Goal: Task Accomplishment & Management: Use online tool/utility

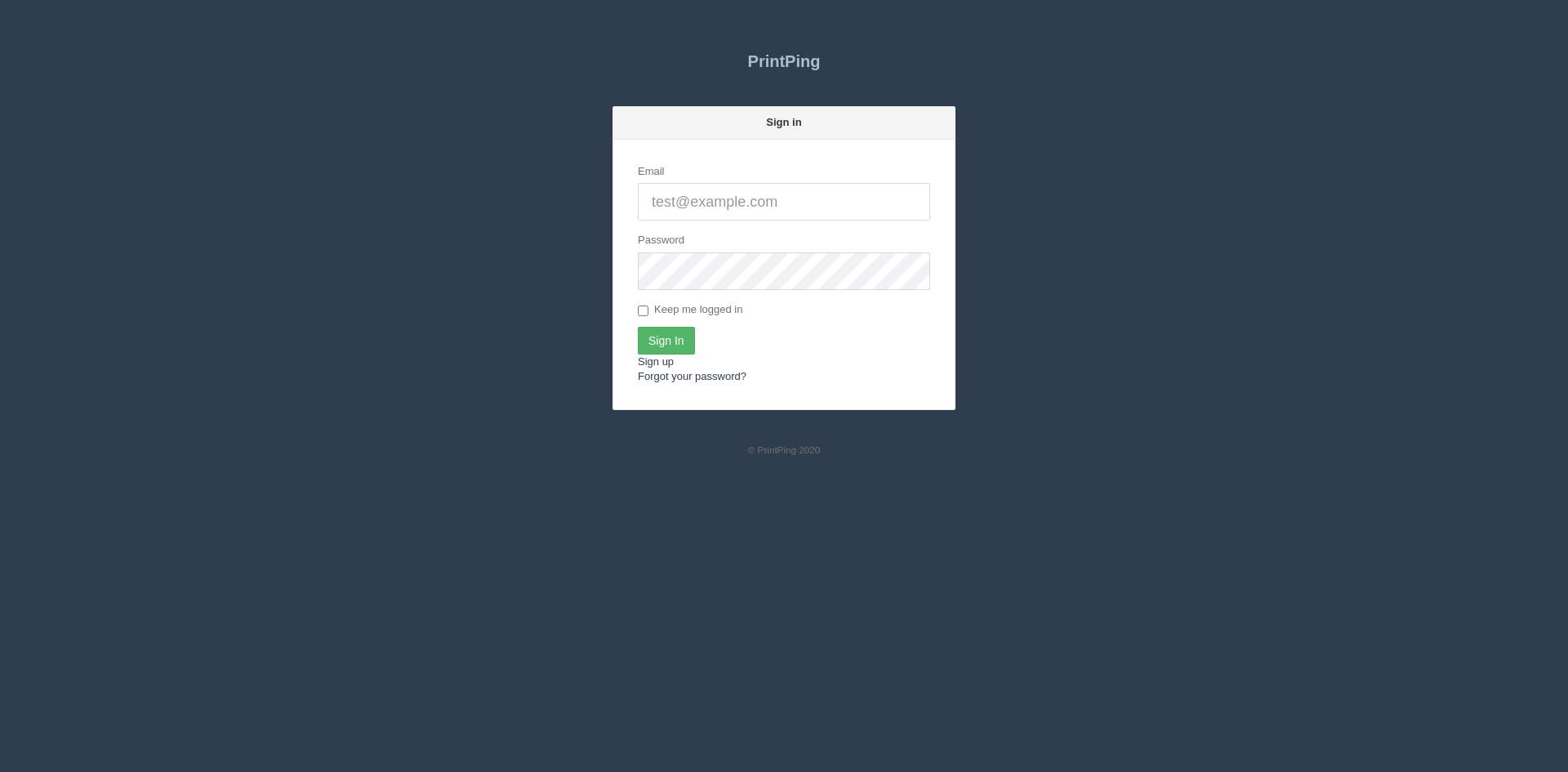
type input "[PERSON_NAME][EMAIL_ADDRESS][DOMAIN_NAME]"
drag, startPoint x: 666, startPoint y: 338, endPoint x: 948, endPoint y: 328, distance: 282.2
click at [667, 338] on input "Sign In" at bounding box center [666, 341] width 57 height 28
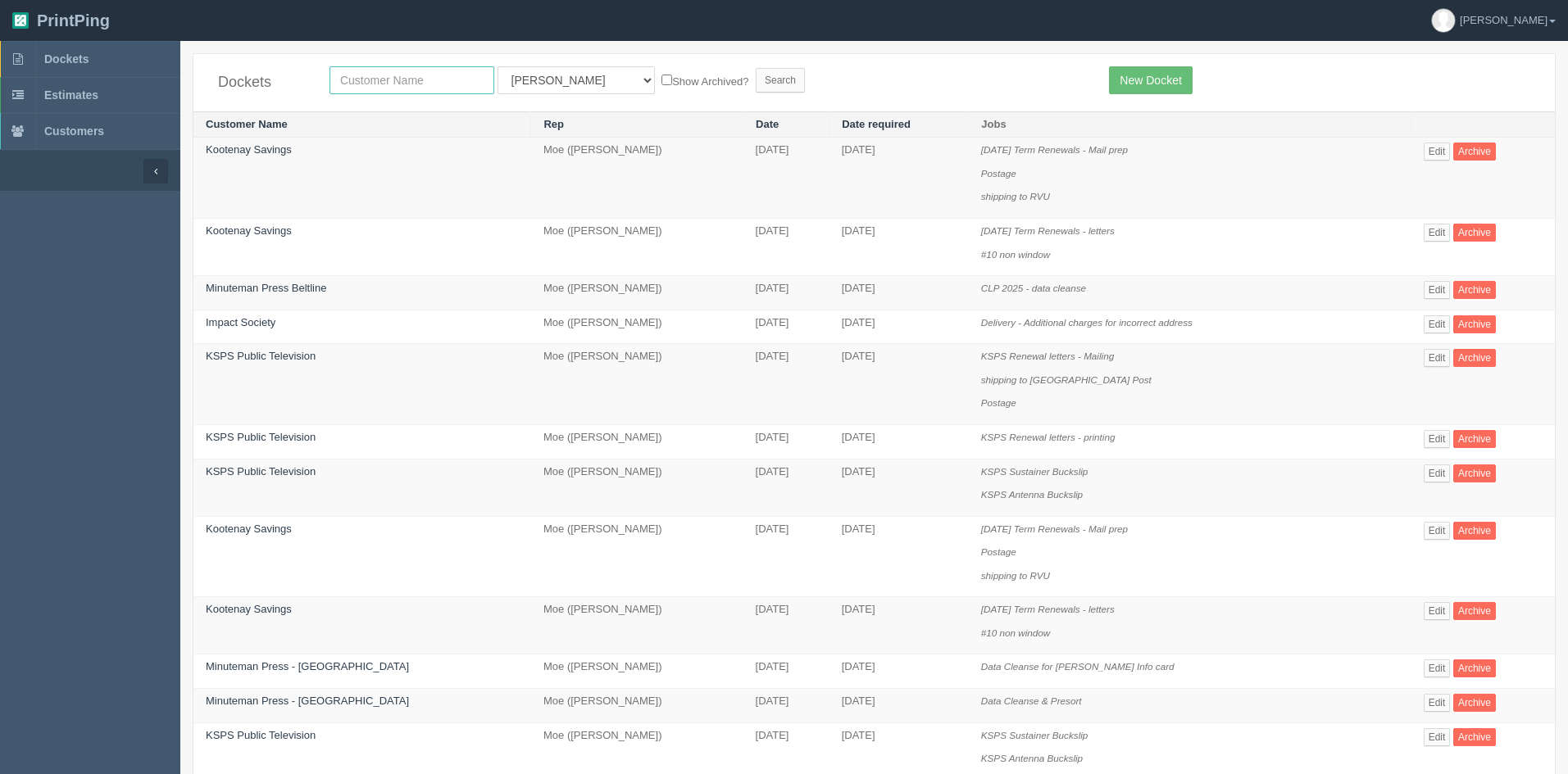
click at [410, 84] on input "text" at bounding box center [412, 80] width 164 height 28
drag, startPoint x: 386, startPoint y: 78, endPoint x: 242, endPoint y: 61, distance: 145.0
click at [245, 60] on div "Dockets wood All Users [PERSON_NAME] Test 1 [PERSON_NAME] [PERSON_NAME] [PERSON…" at bounding box center [874, 82] width 1361 height 57
type input "caval"
click at [524, 89] on select "All Users [PERSON_NAME] Test 1 [PERSON_NAME] [PERSON_NAME] [PERSON_NAME] France…" at bounding box center [576, 80] width 158 height 28
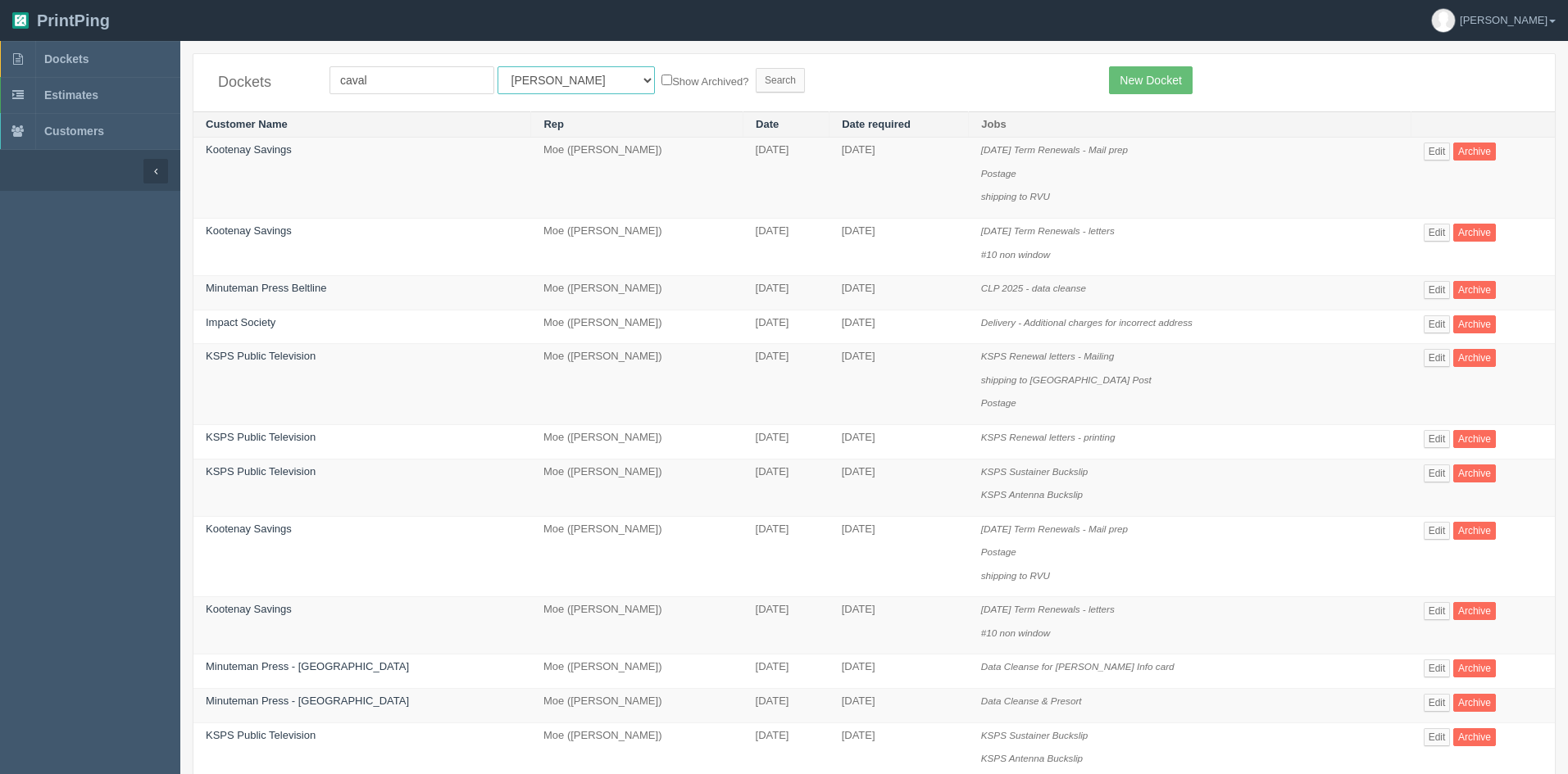
select select
click at [497, 66] on select "All Users [PERSON_NAME] Test 1 [PERSON_NAME] [PERSON_NAME] [PERSON_NAME] France…" at bounding box center [576, 80] width 158 height 28
click at [756, 74] on input "Search" at bounding box center [780, 80] width 49 height 25
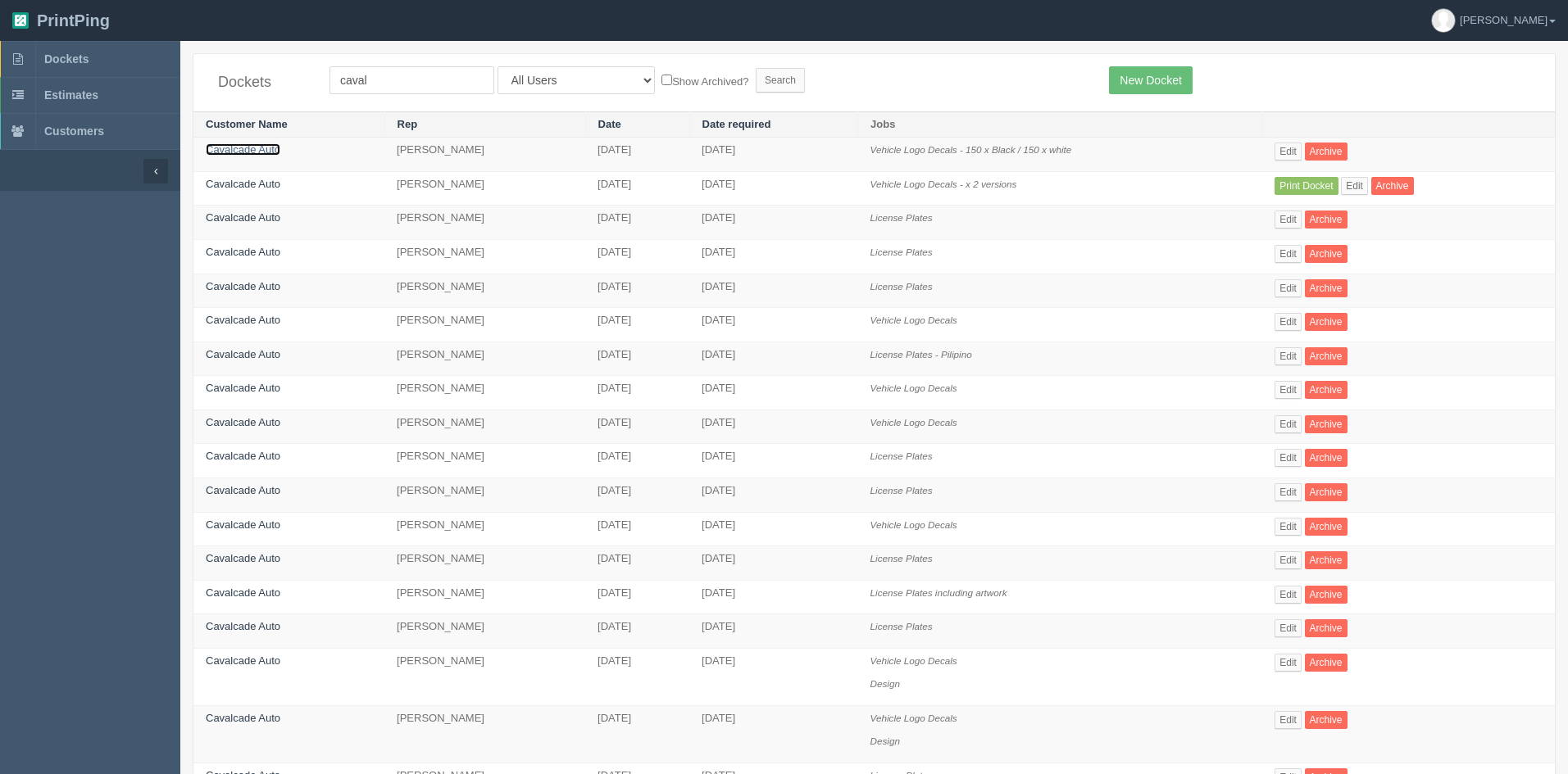
click at [260, 148] on link "Cavalcade Auto" at bounding box center [243, 149] width 75 height 12
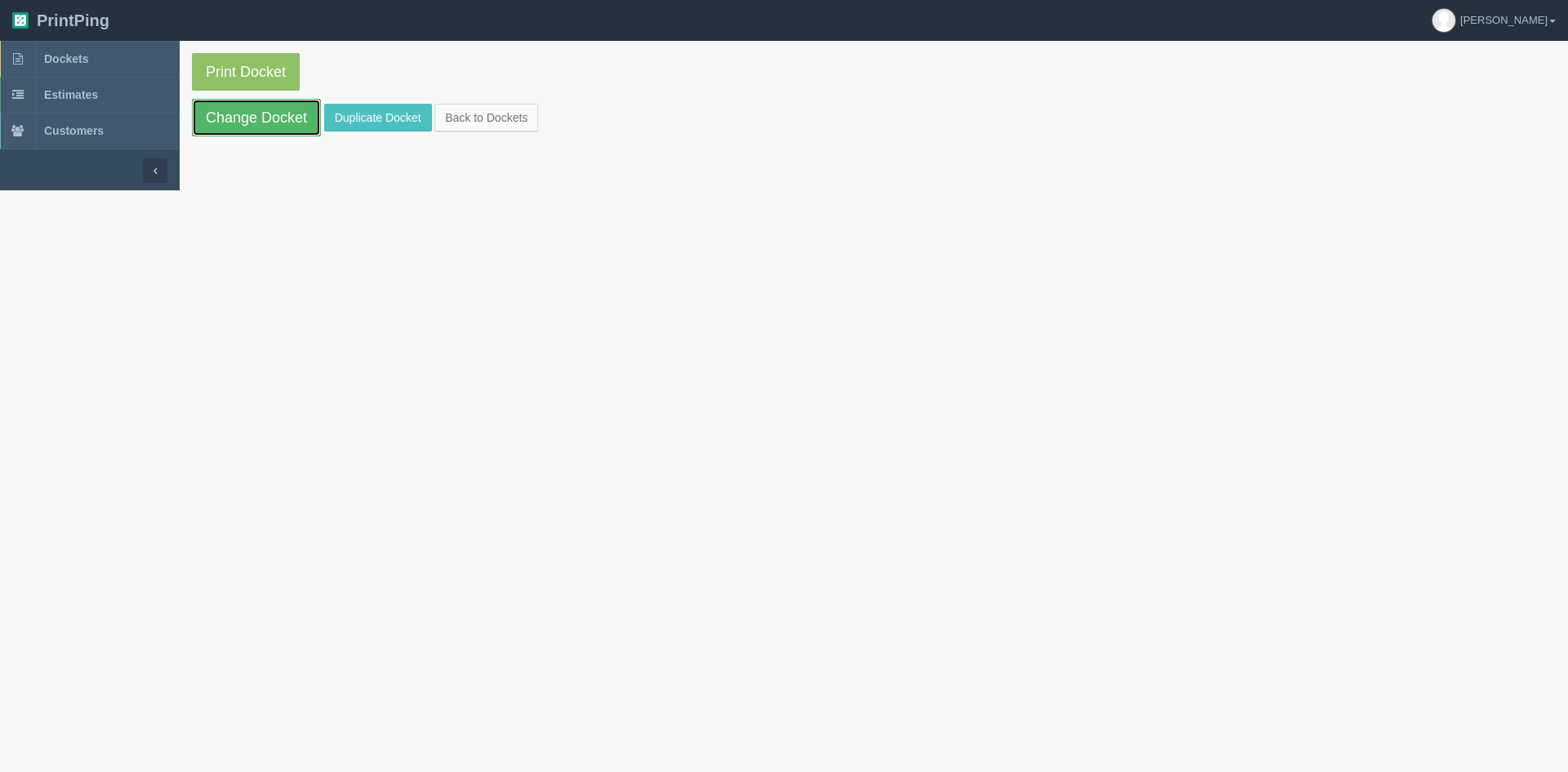
drag, startPoint x: 282, startPoint y: 116, endPoint x: 248, endPoint y: 143, distance: 43.4
click at [282, 117] on link "Change Docket" at bounding box center [256, 117] width 129 height 37
